Goal: Transaction & Acquisition: Purchase product/service

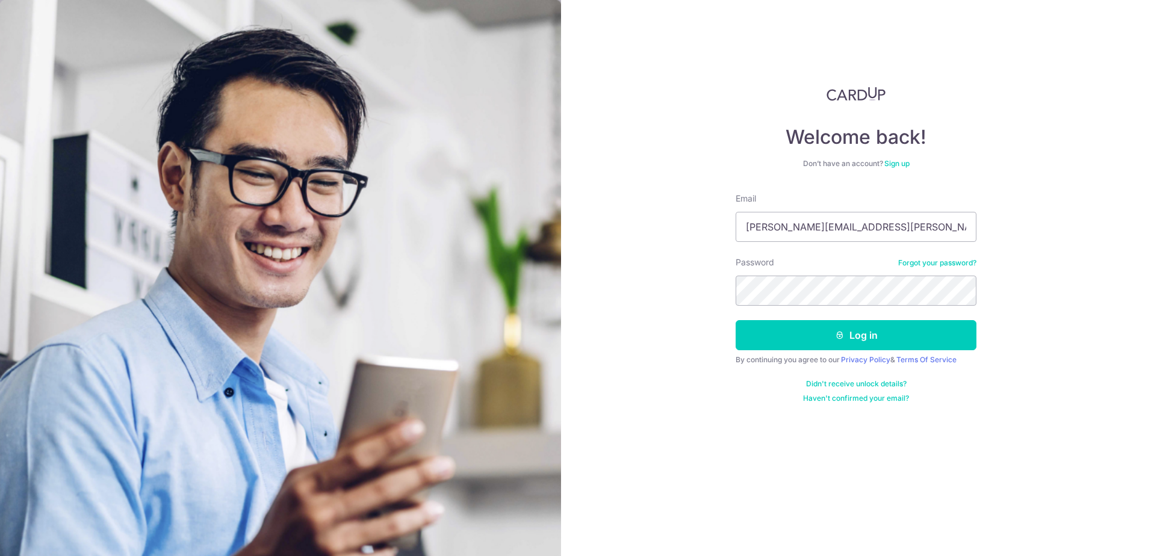
click at [736, 320] on button "Log in" at bounding box center [856, 335] width 241 height 30
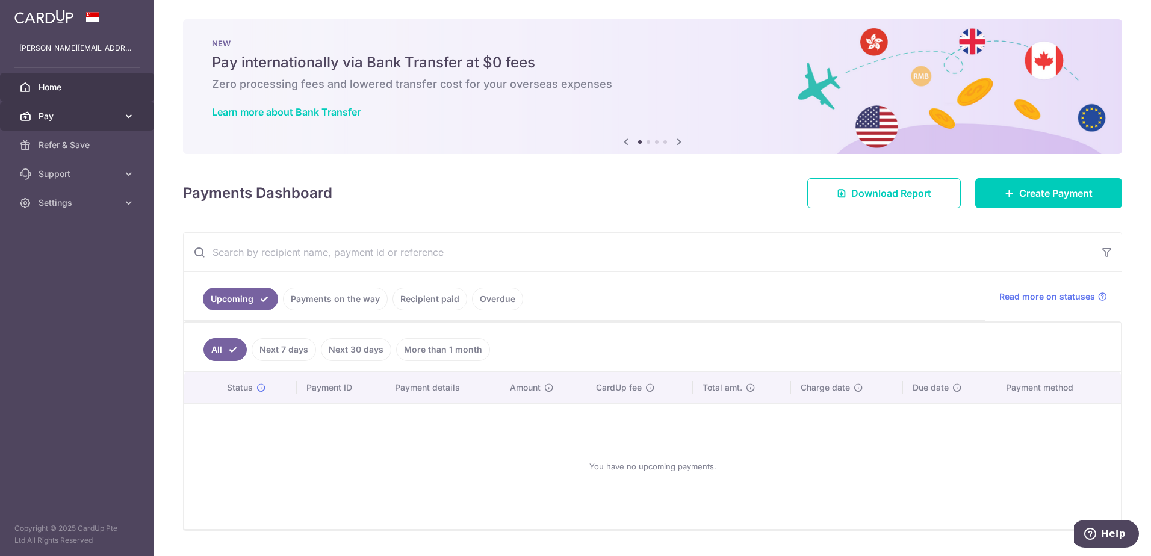
click at [113, 116] on span "Pay" at bounding box center [78, 116] width 79 height 12
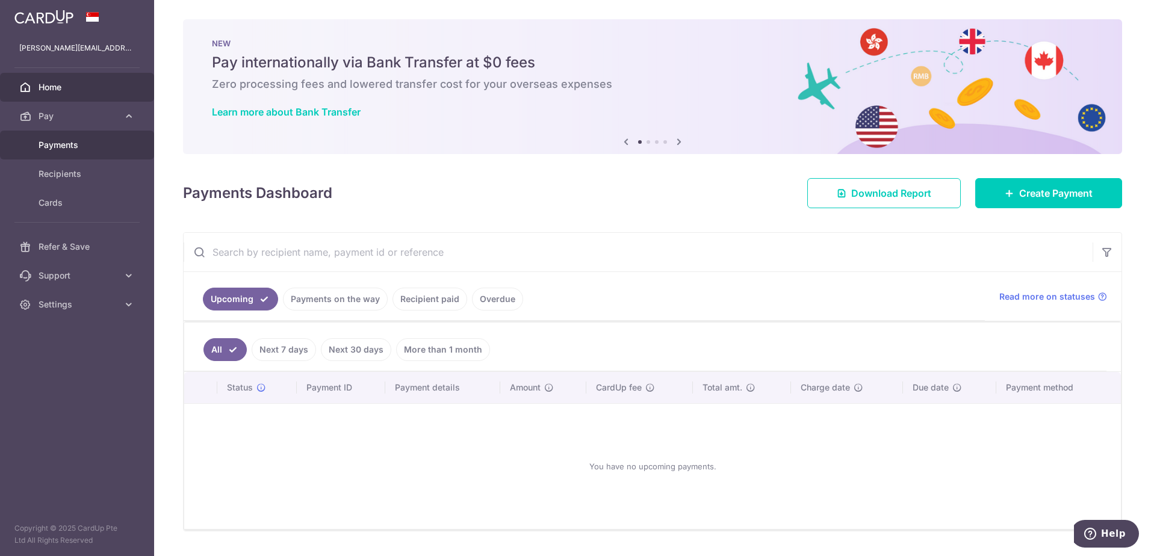
click at [85, 143] on span "Payments" at bounding box center [78, 145] width 79 height 12
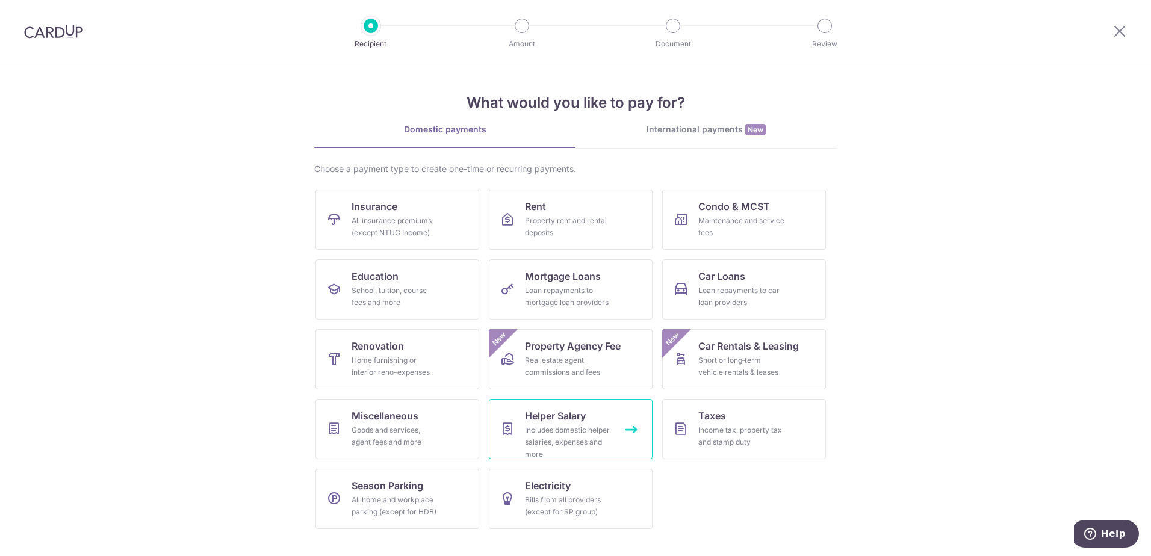
click at [624, 441] on link "Helper Salary Includes domestic helper salaries, expenses and more" at bounding box center [571, 429] width 164 height 60
click at [399, 430] on div "Goods and services, agent fees and more" at bounding box center [395, 436] width 87 height 24
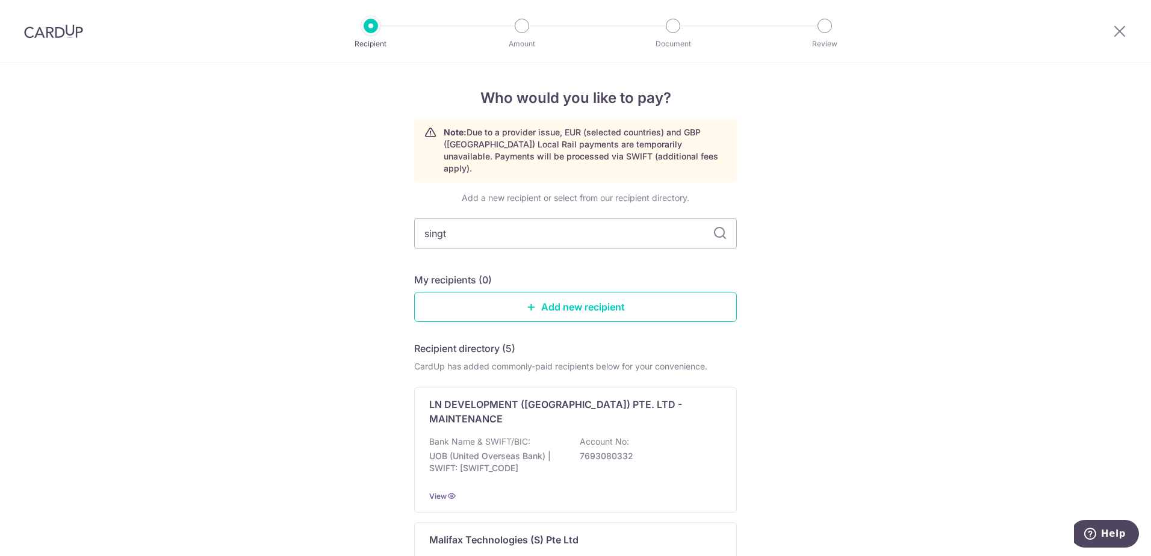
type input "singte"
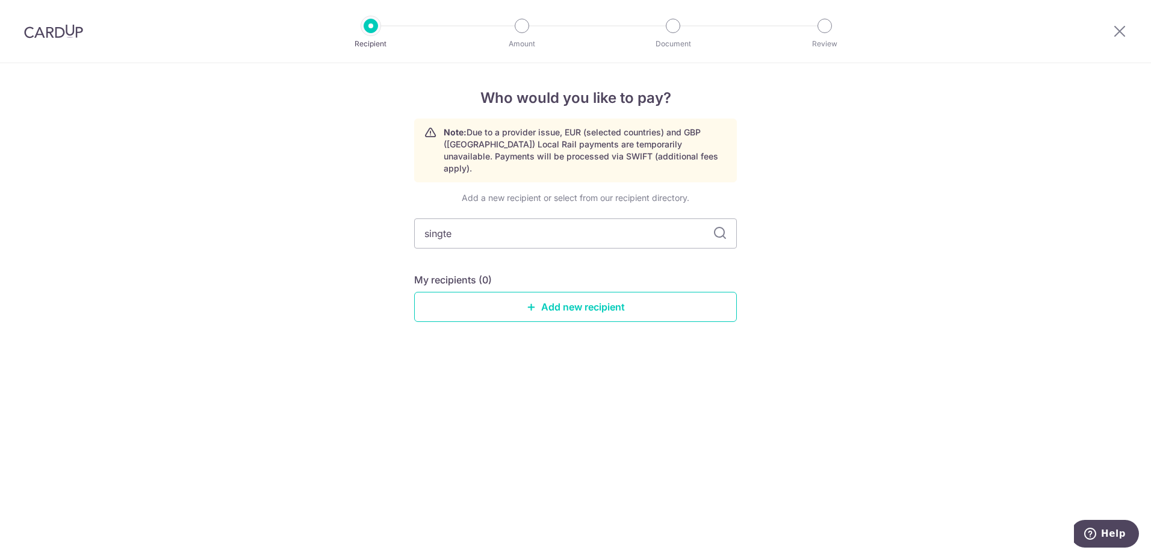
type input "singtel"
type input "s"
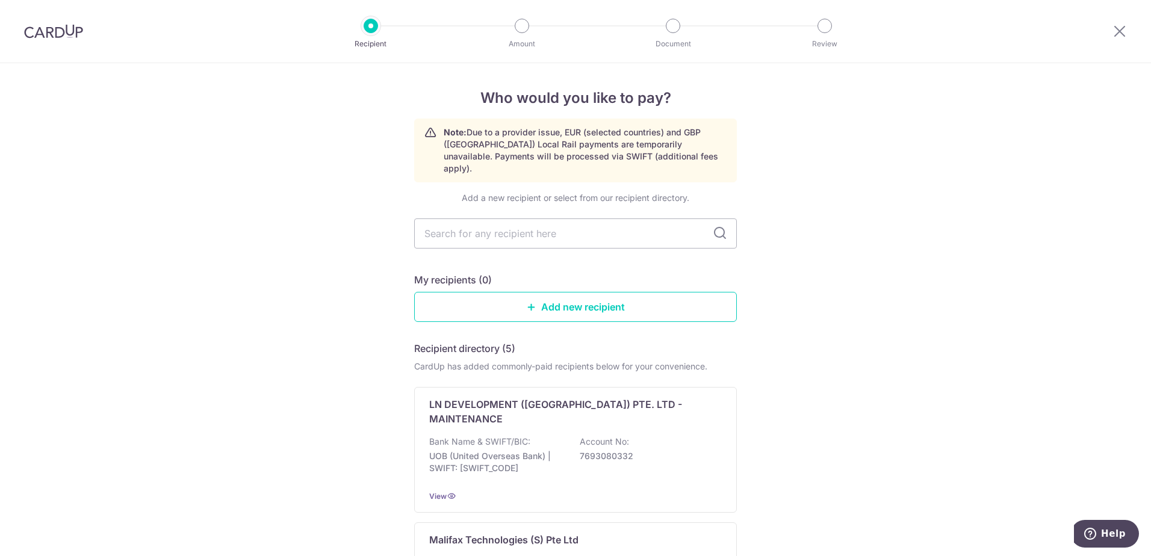
click at [51, 26] on img at bounding box center [53, 31] width 59 height 14
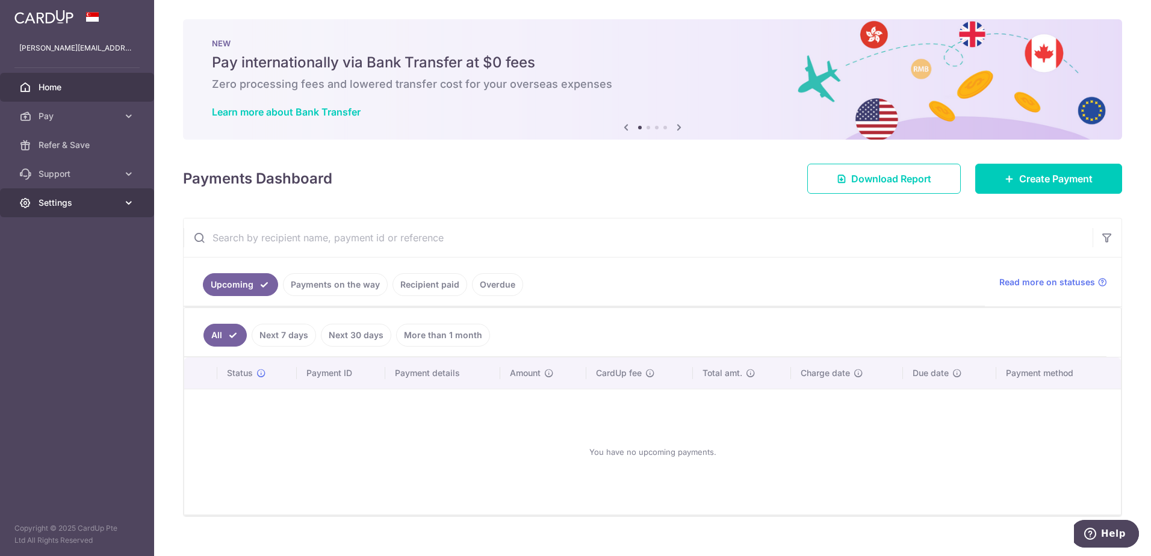
click at [133, 202] on icon at bounding box center [129, 203] width 12 height 12
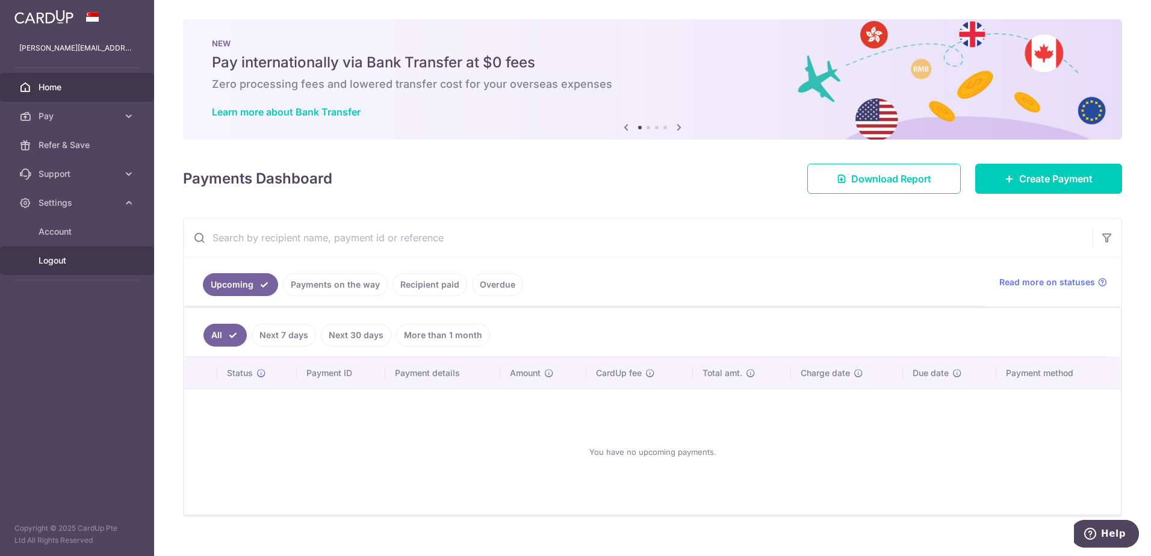
click at [60, 259] on span "Logout" at bounding box center [78, 261] width 79 height 12
